Goal: Navigation & Orientation: Find specific page/section

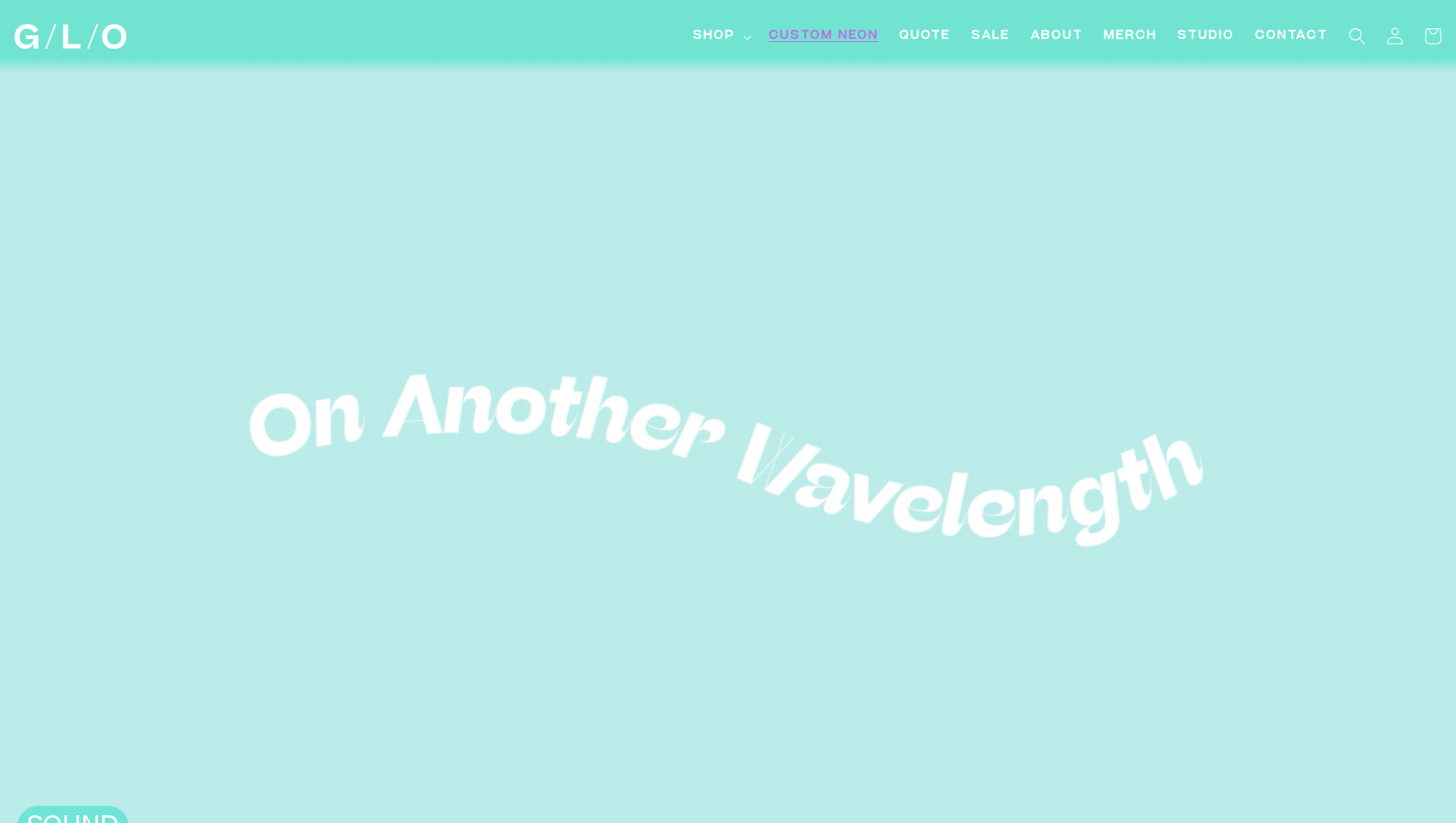
click at [811, 36] on span "Custom Neon" at bounding box center [823, 36] width 110 height 18
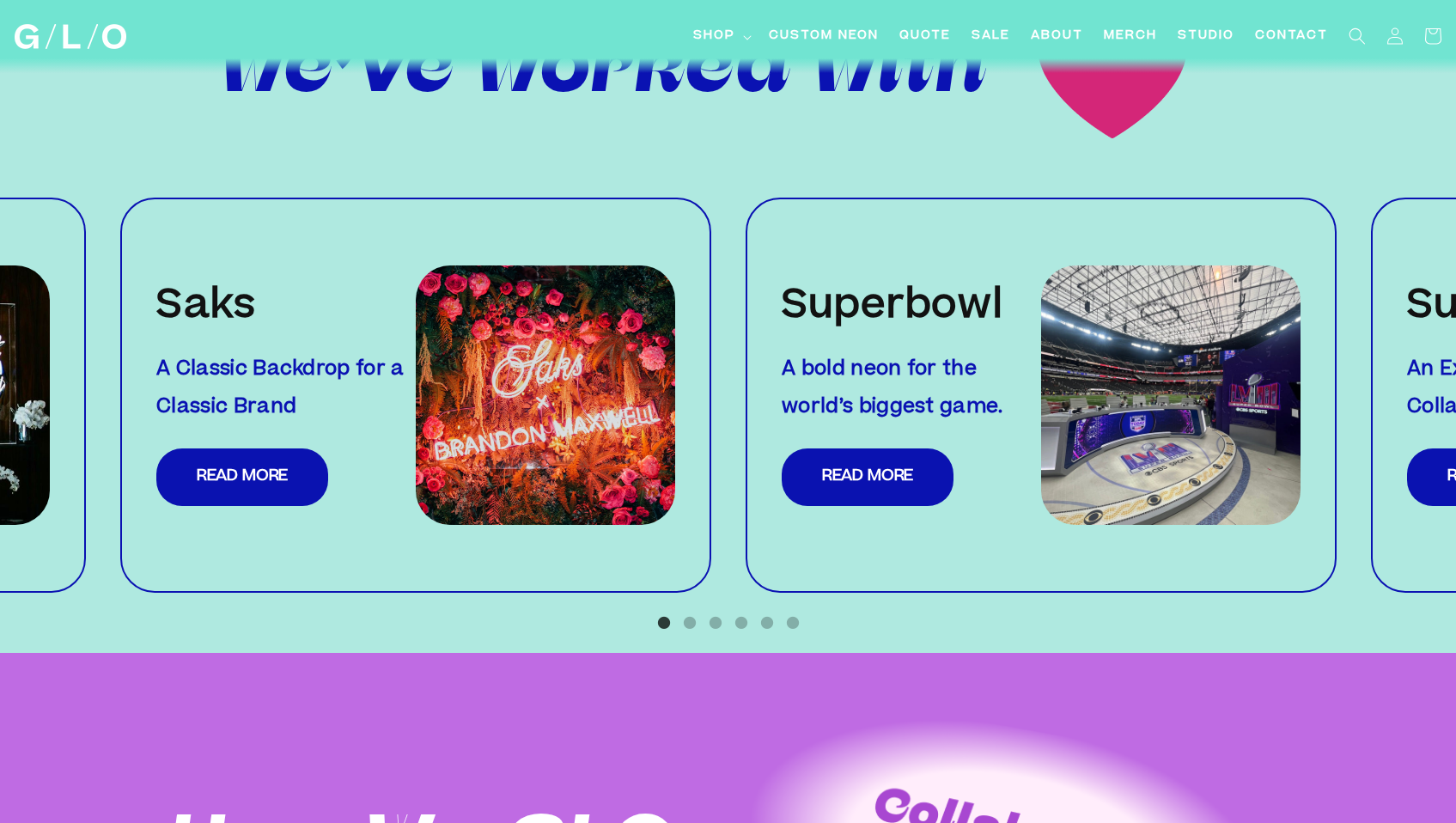
scroll to position [1760, 0]
click at [688, 613] on button "2" at bounding box center [689, 621] width 17 height 17
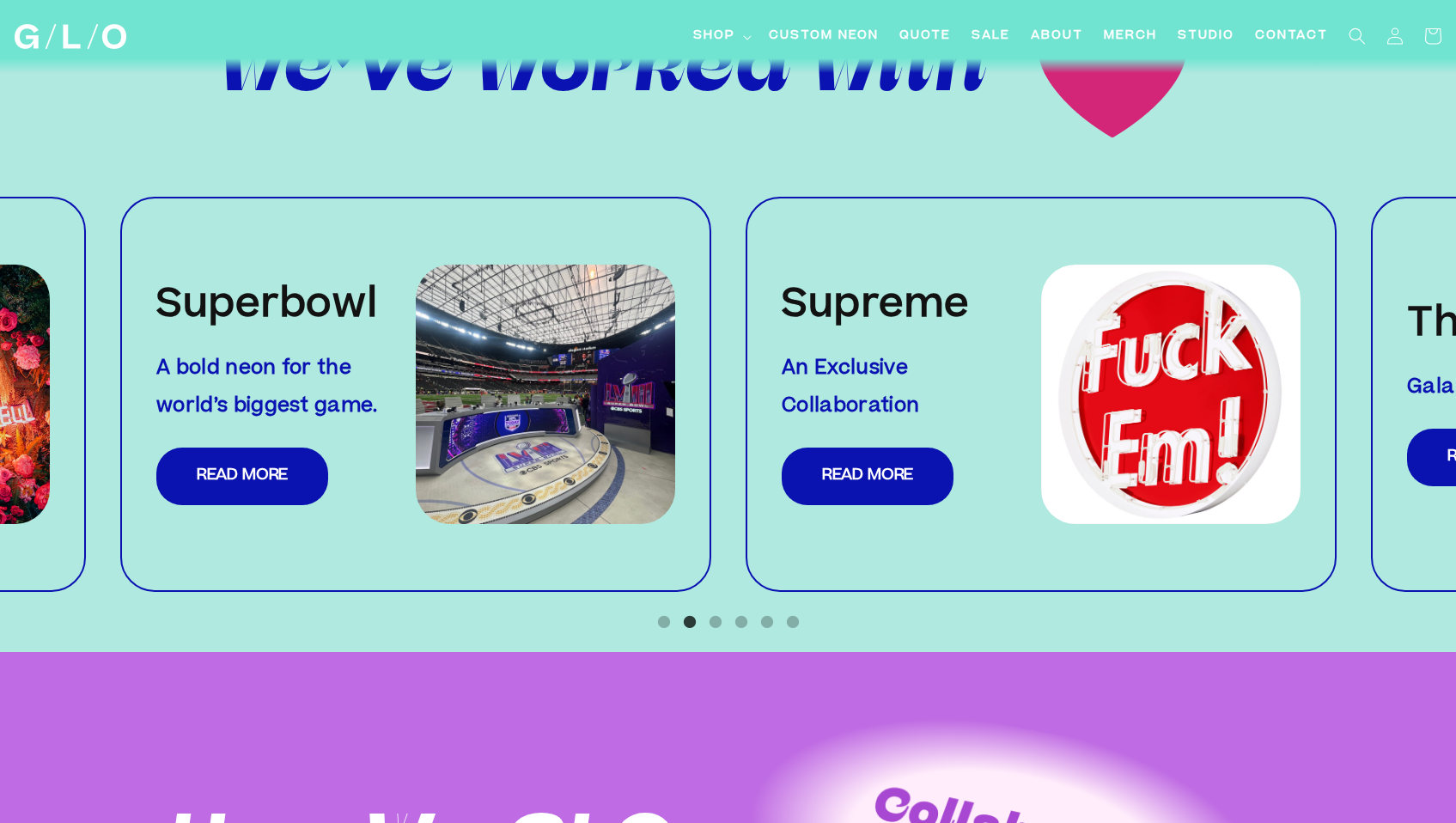
click at [730, 606] on ul "1 2 3 4 5 6" at bounding box center [728, 619] width 1456 height 25
click at [715, 613] on button "3" at bounding box center [715, 621] width 17 height 17
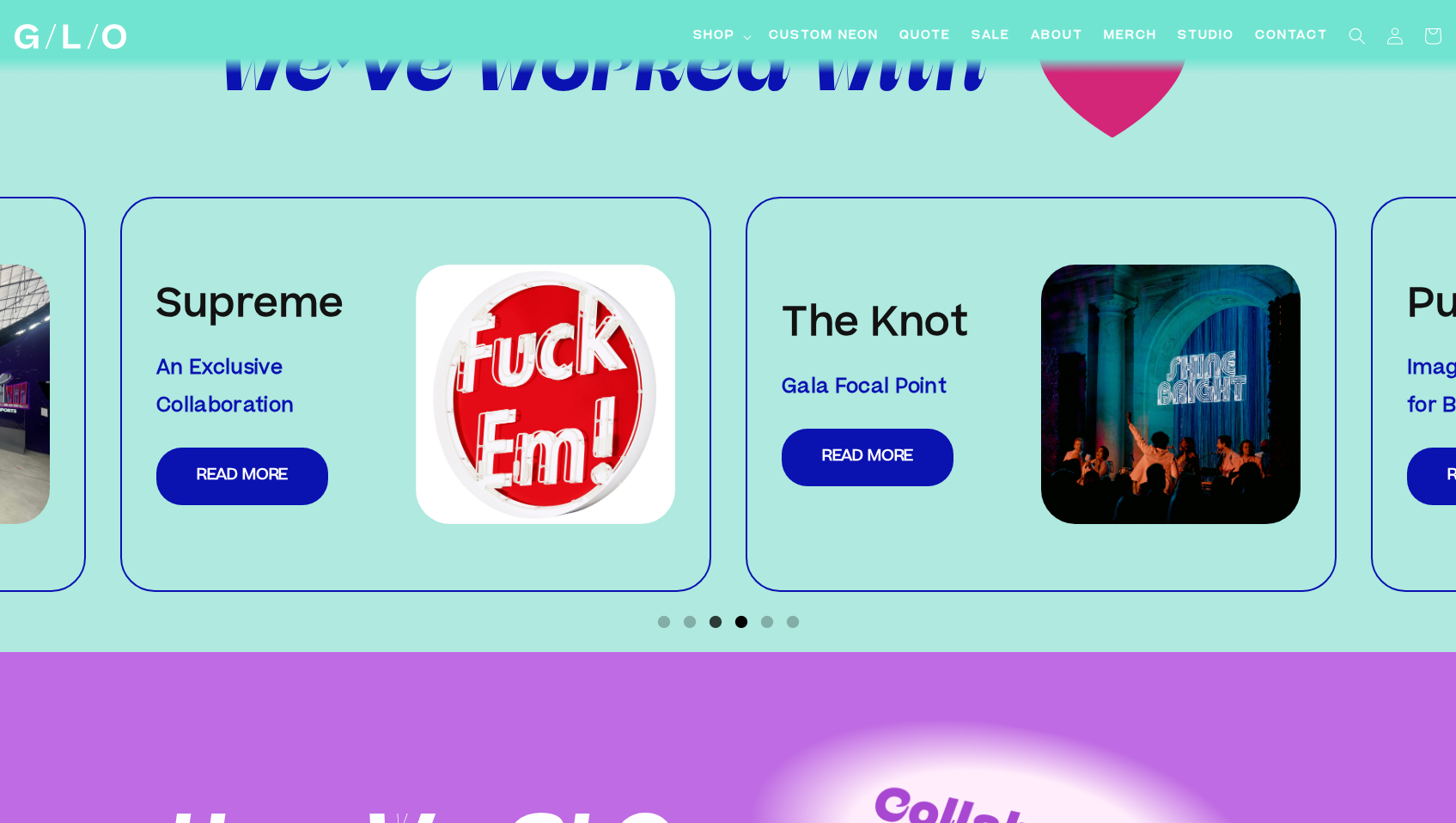
click at [740, 613] on button "4" at bounding box center [741, 621] width 17 height 17
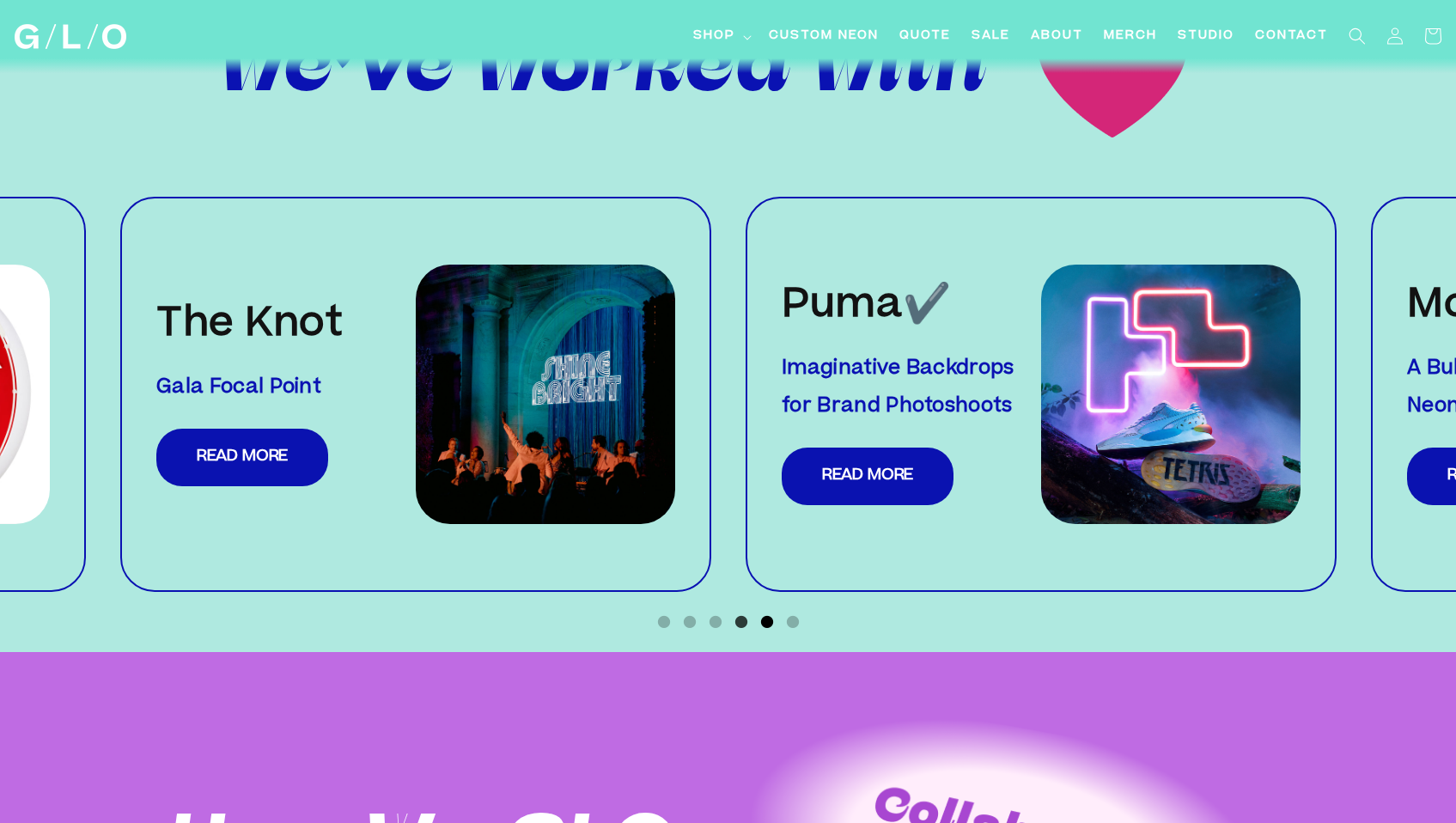
click at [762, 613] on button "5" at bounding box center [767, 621] width 17 height 17
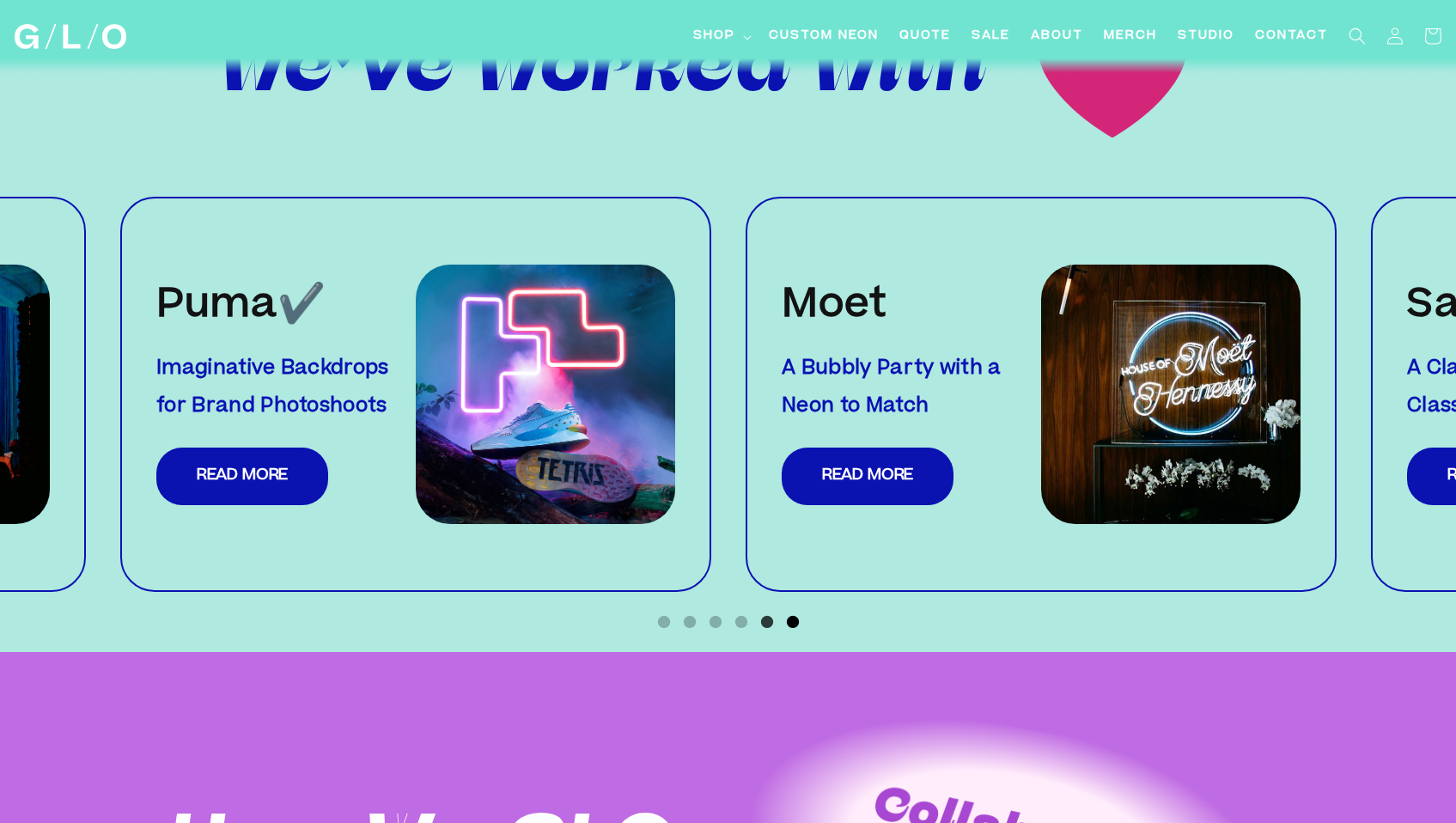
click at [793, 613] on button "6" at bounding box center [792, 621] width 17 height 17
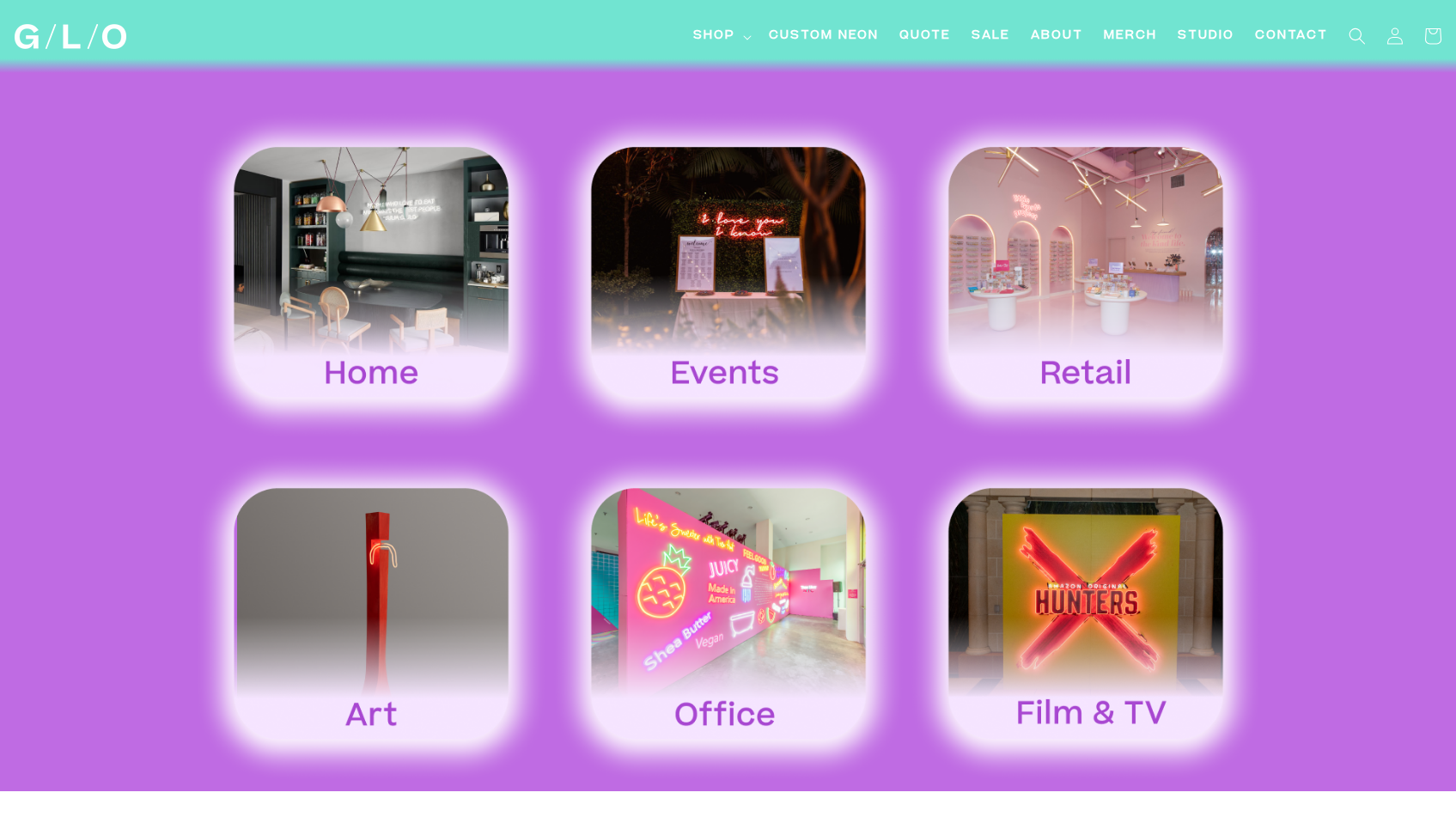
scroll to position [2705, 0]
click at [691, 552] on img at bounding box center [728, 616] width 357 height 332
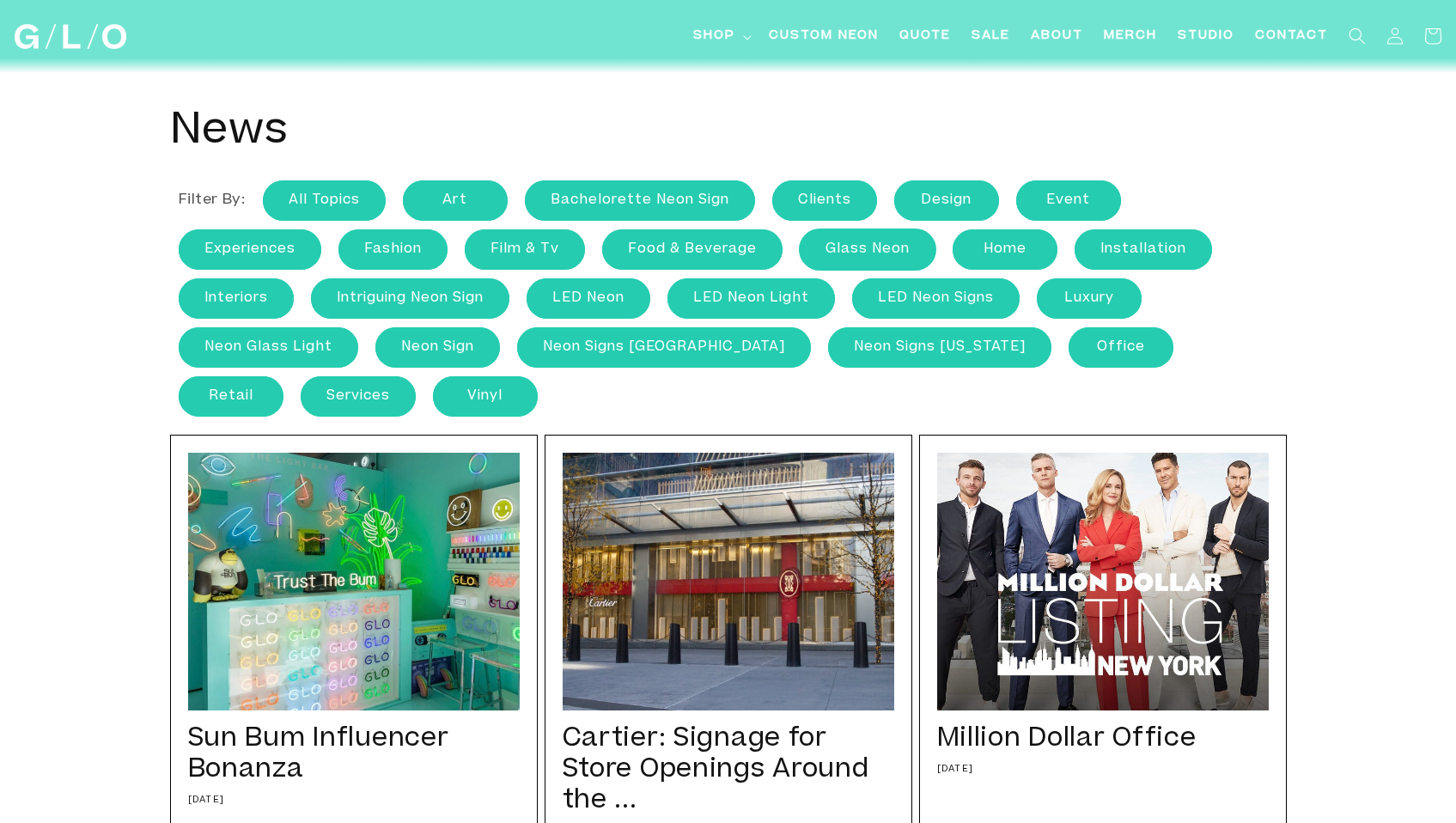
click at [833, 252] on link "Glass Neon" at bounding box center [867, 249] width 136 height 40
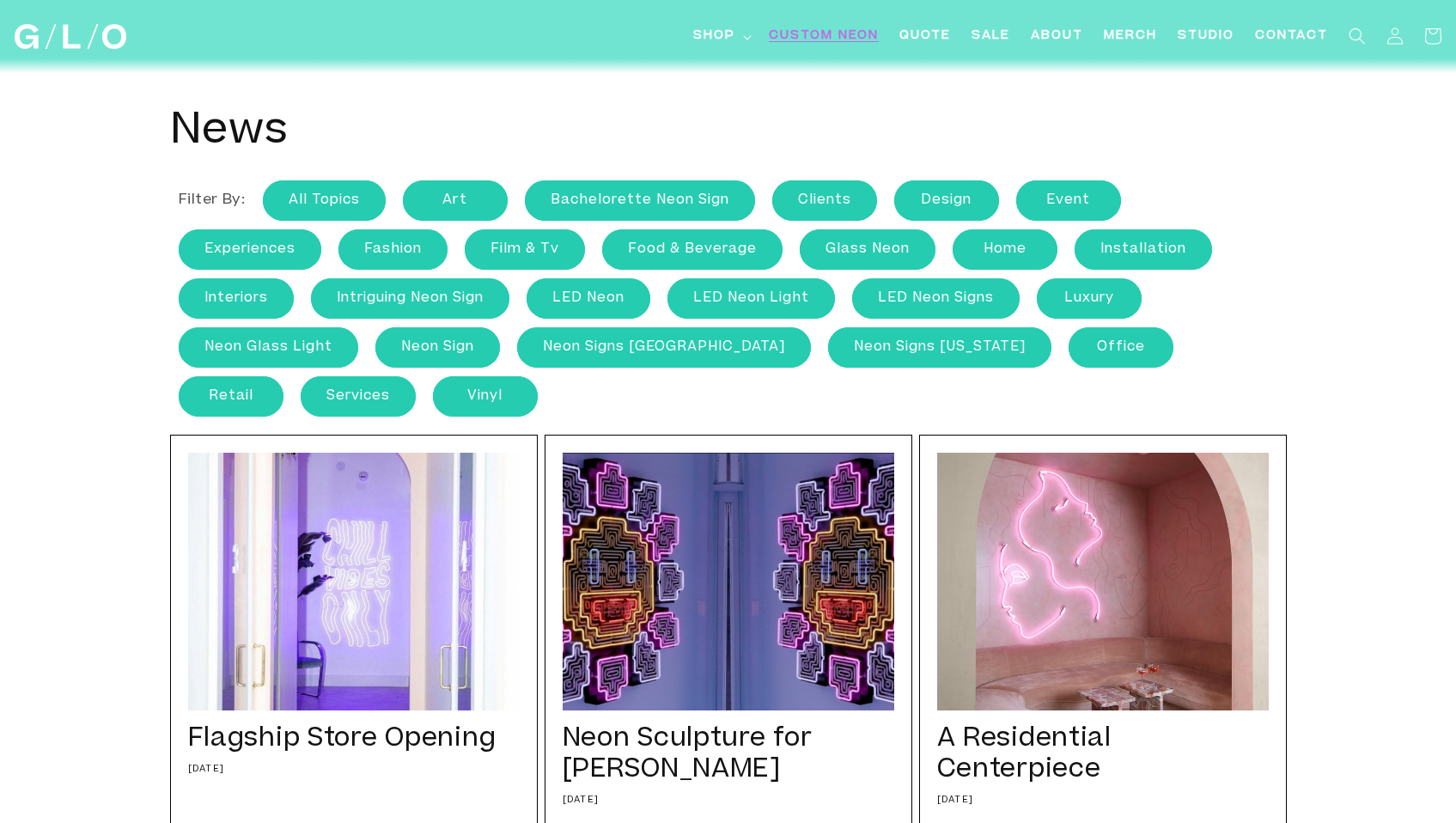
click at [857, 39] on span "Custom Neon" at bounding box center [823, 36] width 110 height 18
